Goal: Task Accomplishment & Management: Use online tool/utility

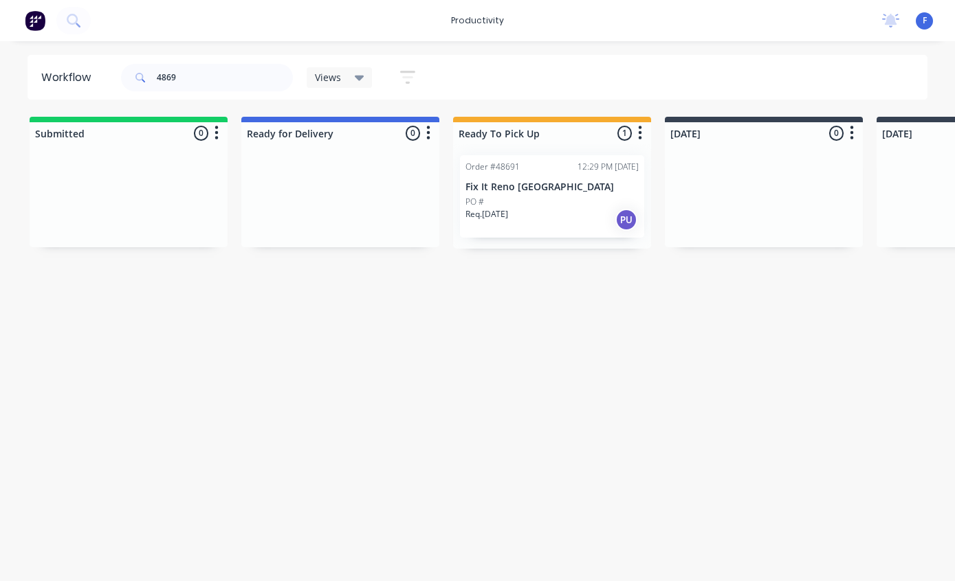
scroll to position [0, 202]
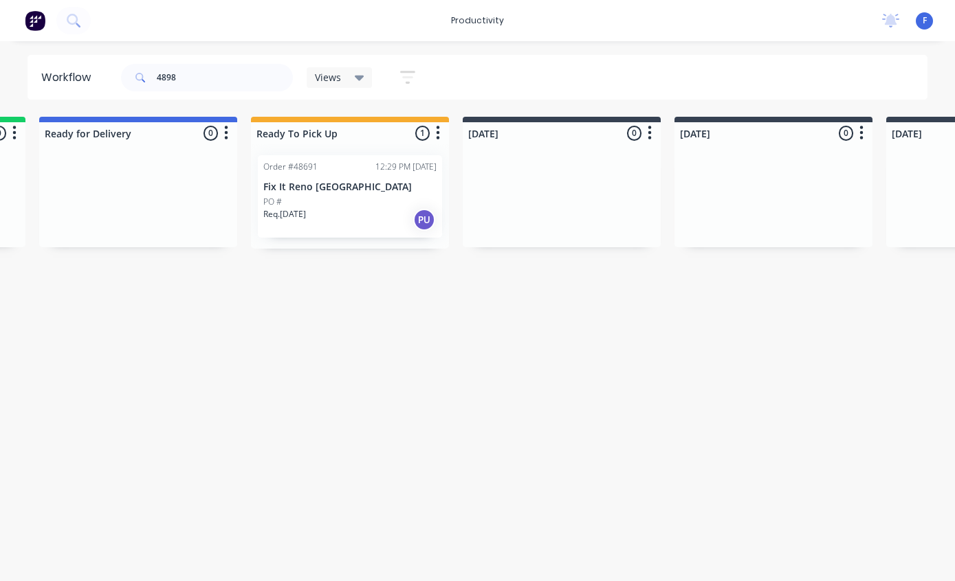
type input "48984"
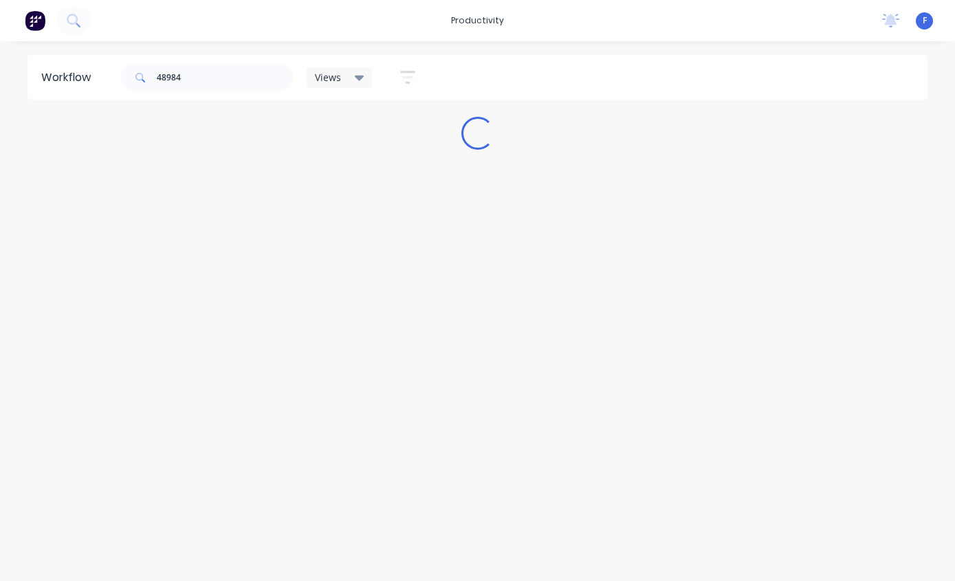
scroll to position [0, 0]
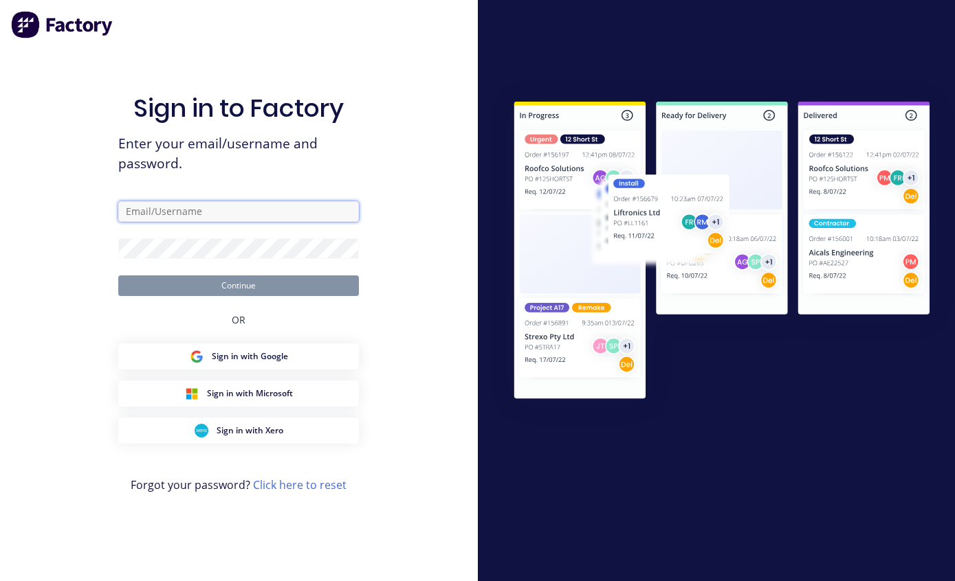
click at [261, 222] on input "text" at bounding box center [238, 211] width 241 height 21
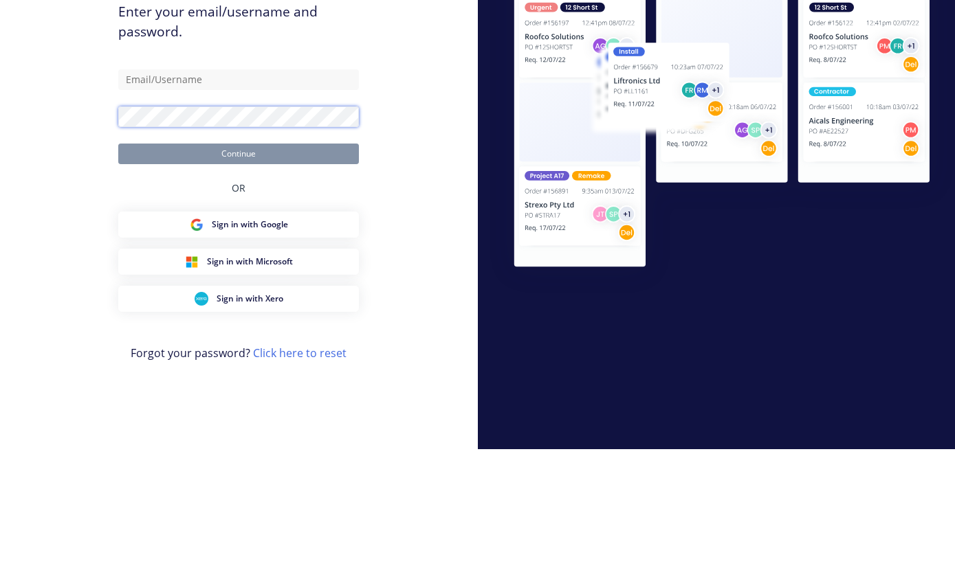
type input "[EMAIL_ADDRESS][DOMAIN_NAME]"
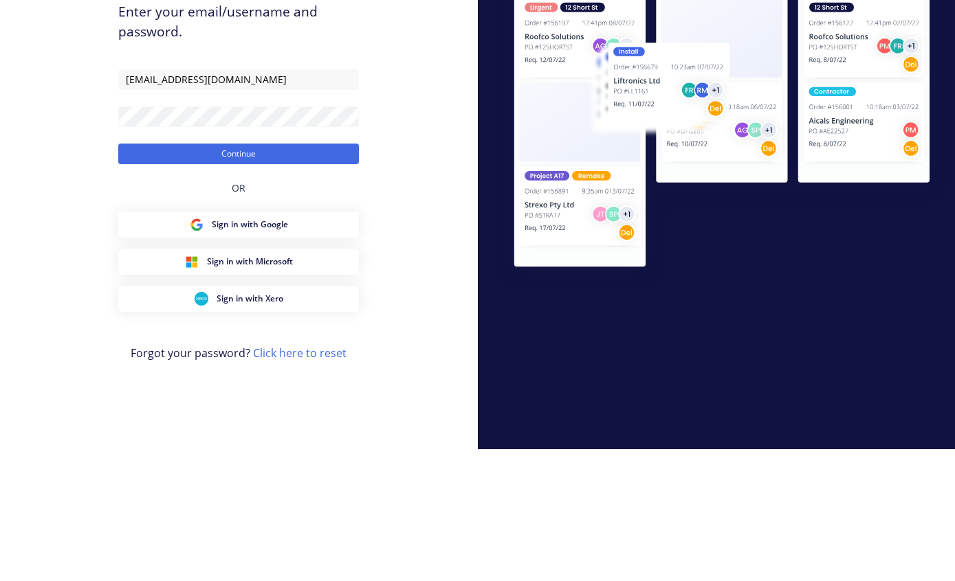
click at [291, 276] on button "Continue" at bounding box center [238, 286] width 241 height 21
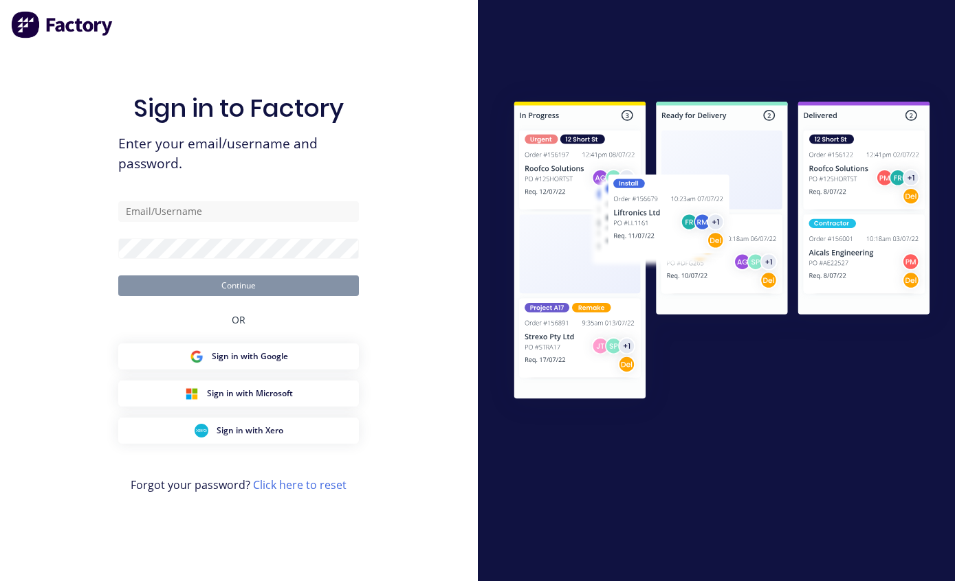
click at [223, 222] on input "text" at bounding box center [238, 211] width 241 height 21
type input "[EMAIL_ADDRESS][DOMAIN_NAME]"
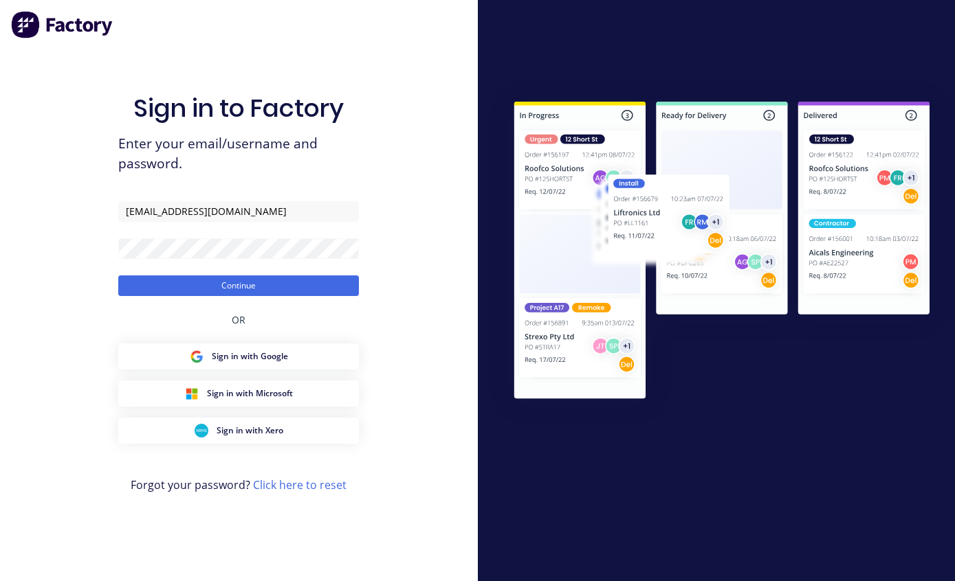
click at [280, 296] on button "Continue" at bounding box center [238, 286] width 241 height 21
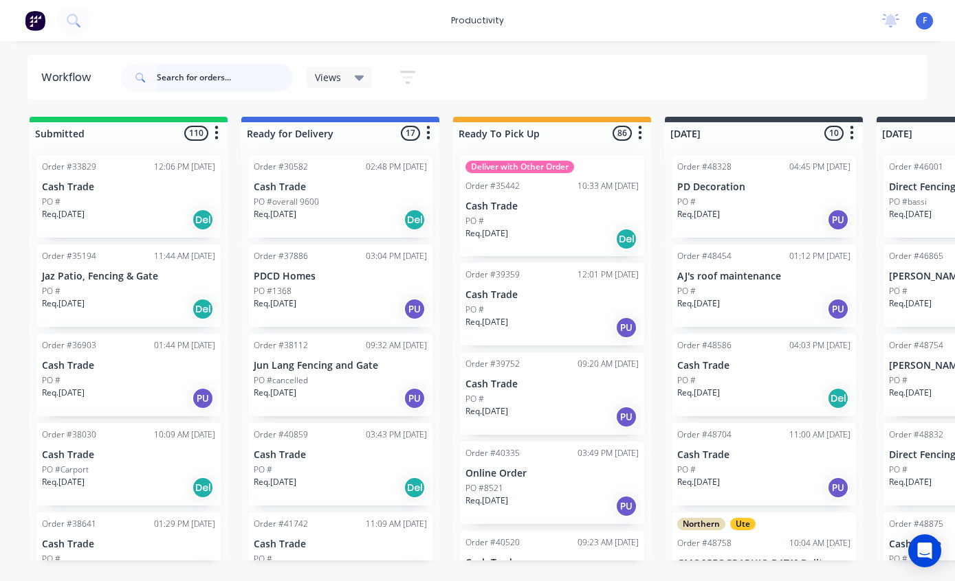
click at [183, 78] on input "text" at bounding box center [225, 77] width 136 height 27
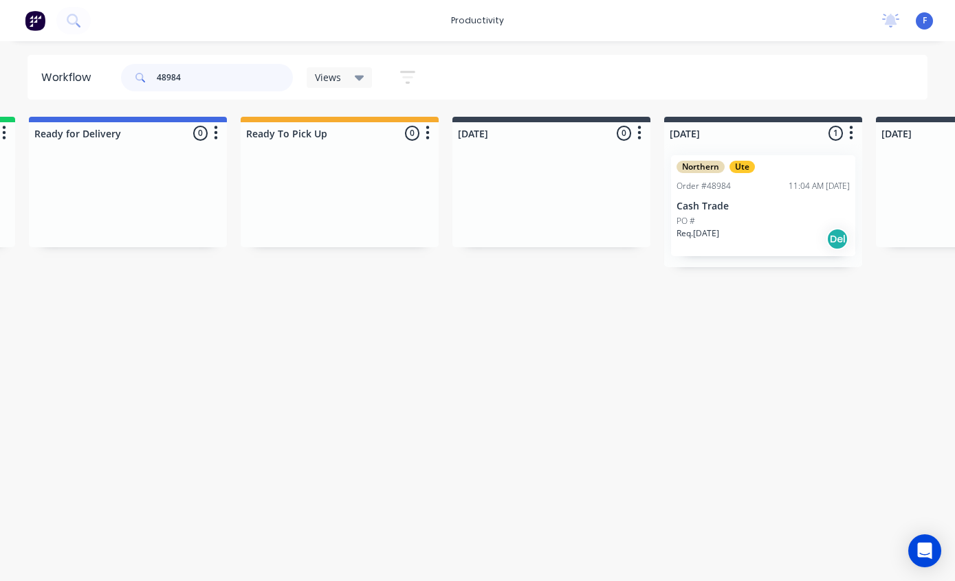
scroll to position [0, 215]
type input "48984"
click at [785, 179] on div "Northern Ute Order #48984 11:04 AM 08/09/25 Cash Trade PO # Req. 16/09/25 Del" at bounding box center [760, 205] width 184 height 101
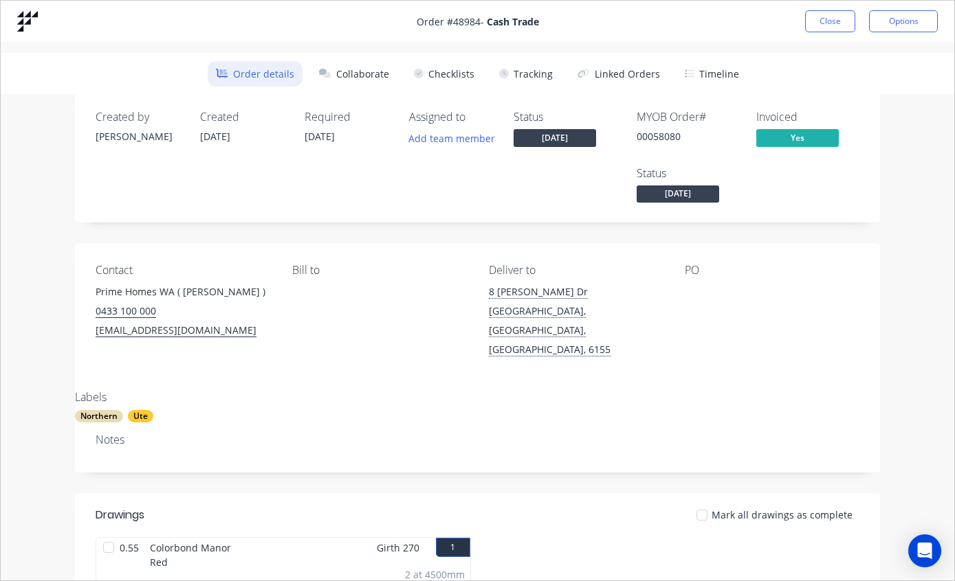
click at [526, 74] on button "Tracking" at bounding box center [526, 73] width 70 height 25
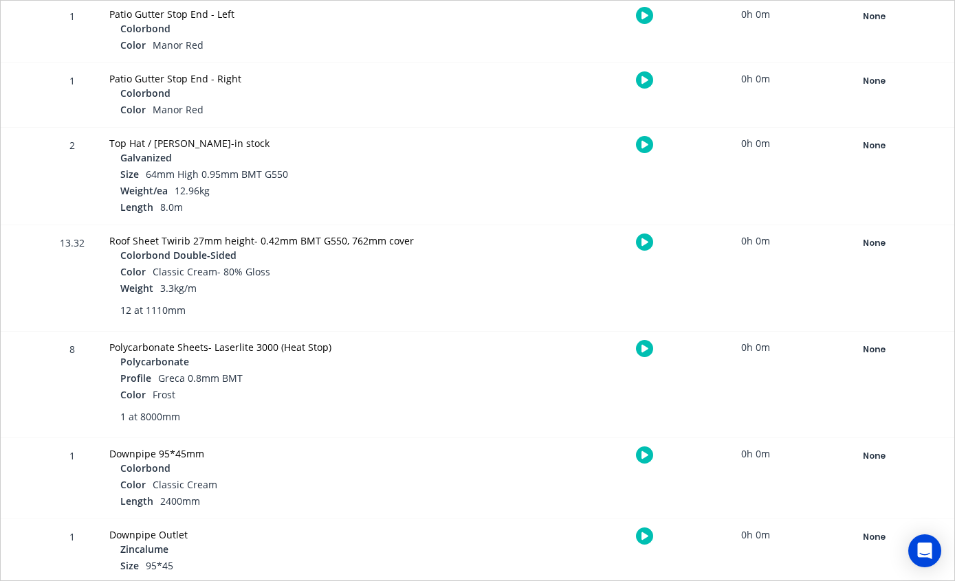
scroll to position [588, 0]
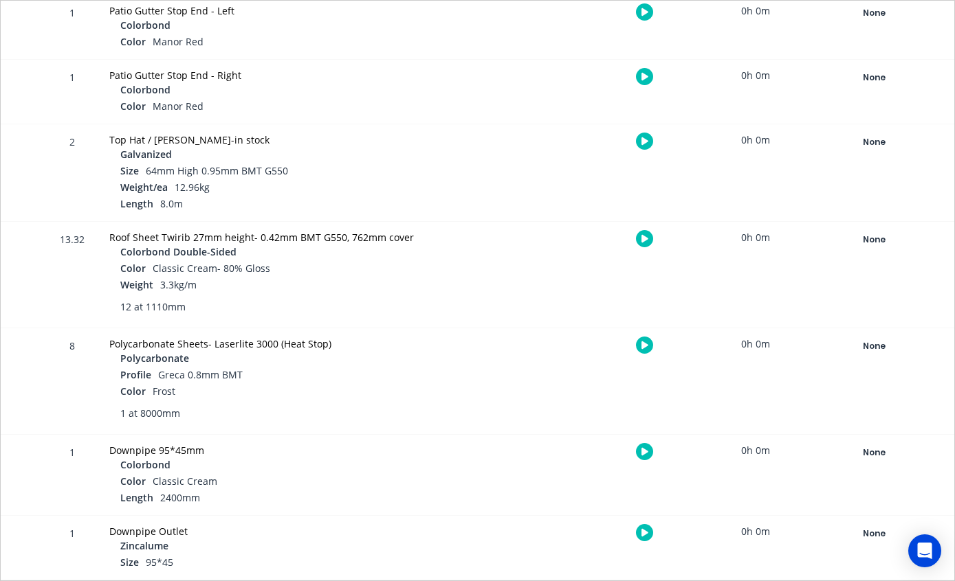
click at [868, 240] on div "None" at bounding box center [873, 240] width 99 height 18
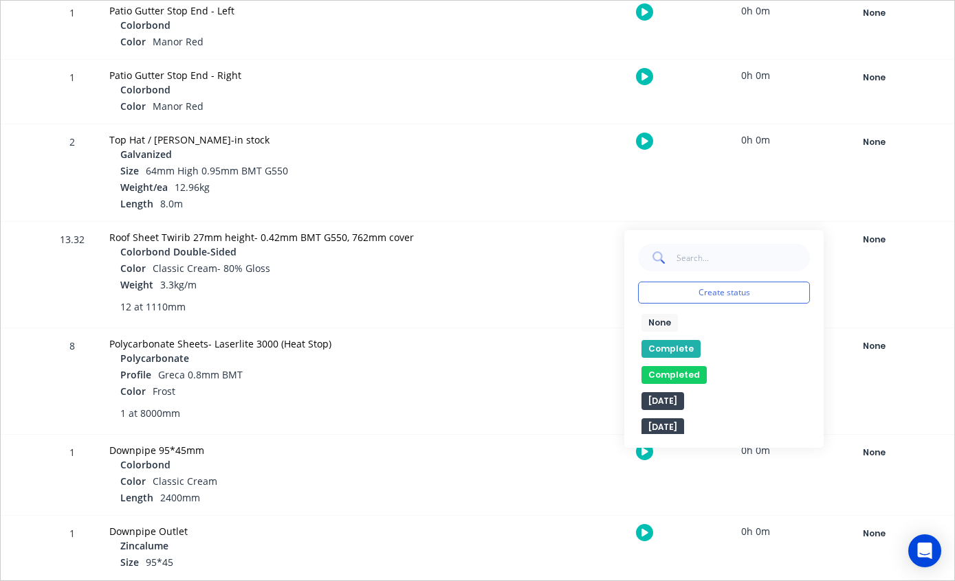
click at [666, 351] on button "Complete" at bounding box center [670, 349] width 59 height 18
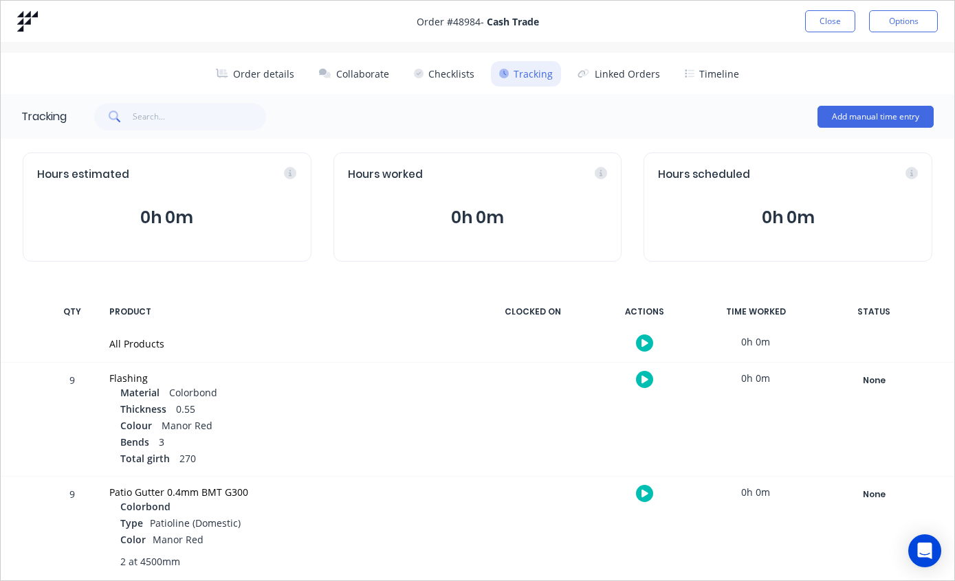
scroll to position [0, 0]
click at [828, 19] on button "Close" at bounding box center [830, 21] width 50 height 22
